Goal: Task Accomplishment & Management: Use online tool/utility

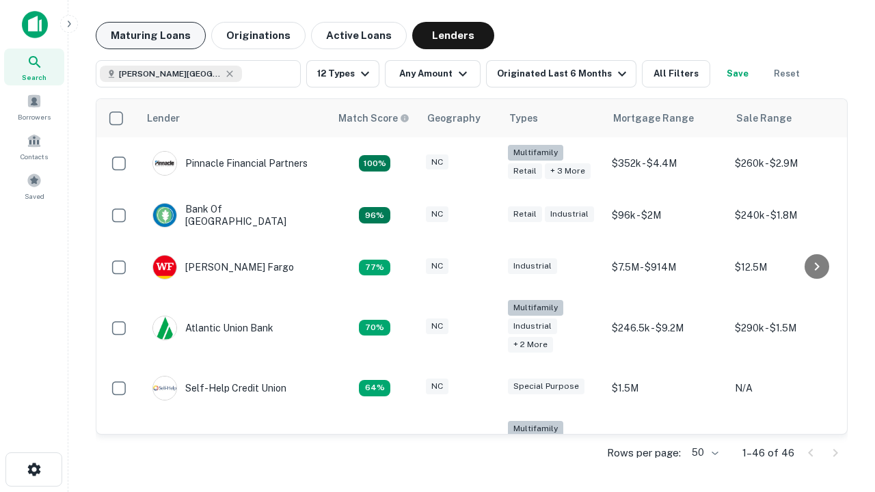
click at [150, 36] on button "Maturing Loans" at bounding box center [151, 35] width 110 height 27
